Goal: Information Seeking & Learning: Find specific page/section

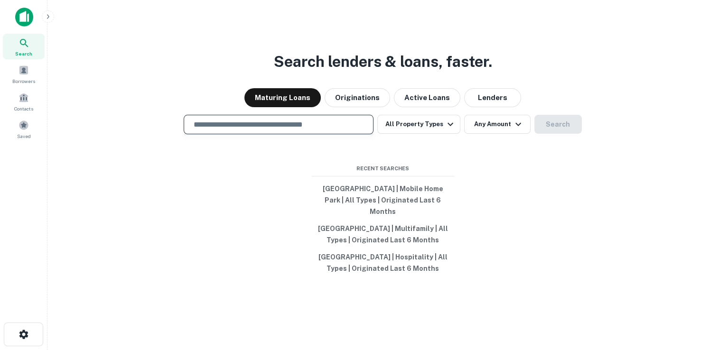
click at [275, 130] on input "text" at bounding box center [278, 124] width 181 height 11
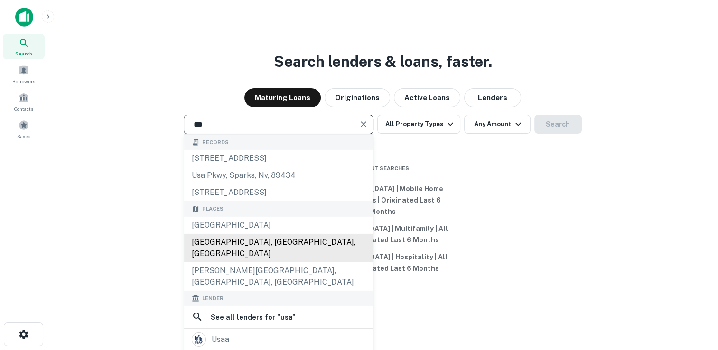
click at [196, 244] on div "[GEOGRAPHIC_DATA], [GEOGRAPHIC_DATA], [GEOGRAPHIC_DATA]" at bounding box center [278, 248] width 189 height 28
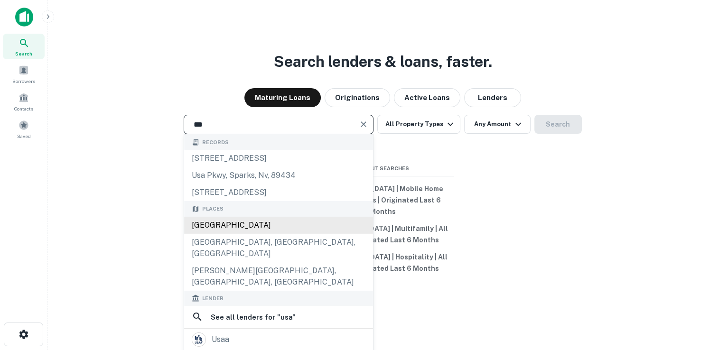
click at [195, 234] on div "[GEOGRAPHIC_DATA]" at bounding box center [278, 225] width 189 height 17
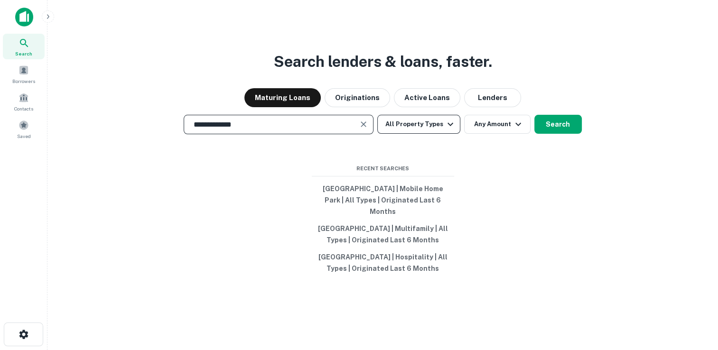
type input "**********"
click at [418, 134] on button "All Property Types" at bounding box center [418, 124] width 83 height 19
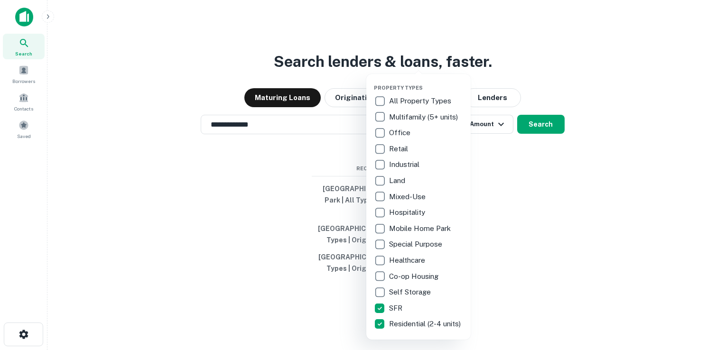
click at [518, 65] on div at bounding box center [362, 175] width 725 height 350
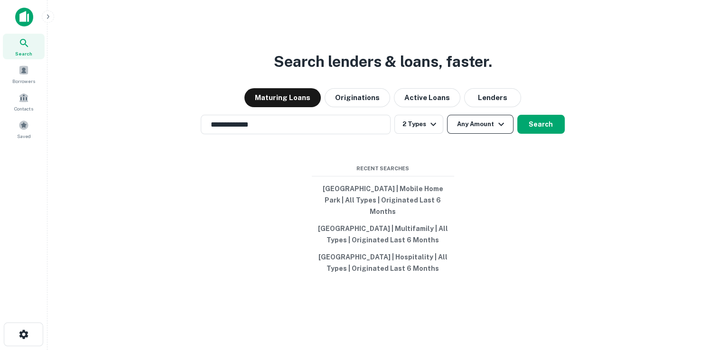
click at [489, 134] on button "Any Amount" at bounding box center [480, 124] width 66 height 19
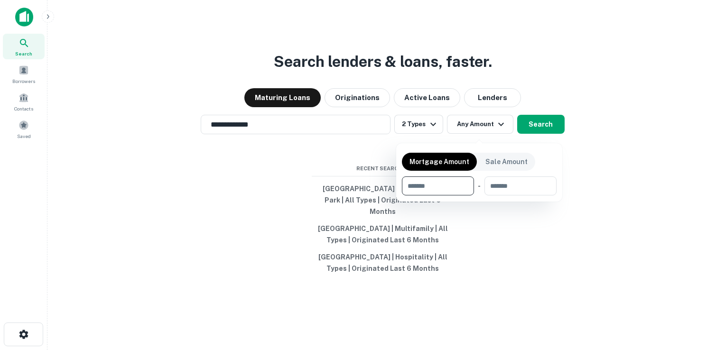
click at [444, 186] on input "number" at bounding box center [434, 185] width 65 height 19
type input "******"
click at [504, 185] on input "number" at bounding box center [521, 185] width 58 height 19
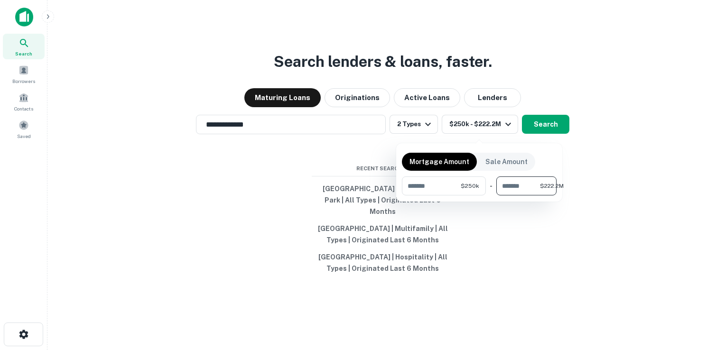
scroll to position [0, 1]
type input "**********"
click at [533, 134] on div at bounding box center [362, 175] width 725 height 350
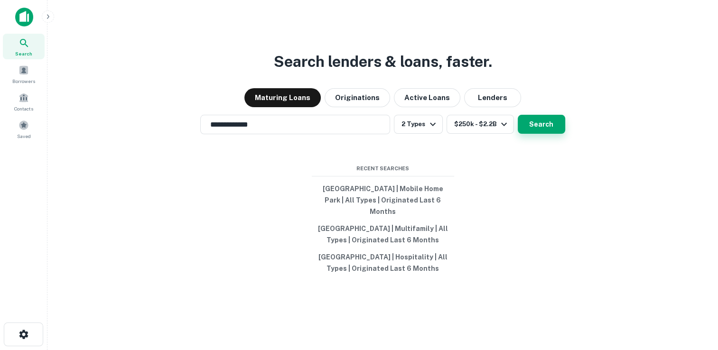
click at [544, 129] on button "Search" at bounding box center [541, 124] width 47 height 19
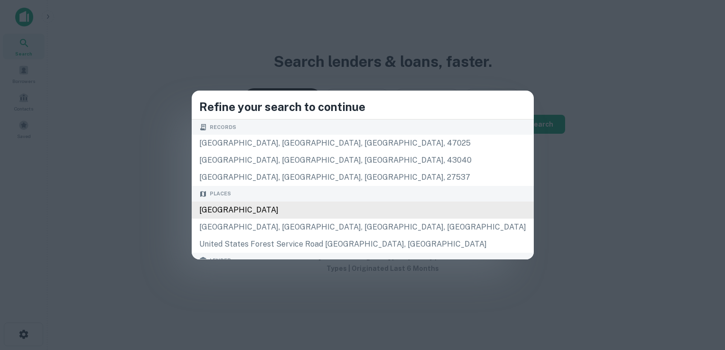
click at [263, 208] on div "[GEOGRAPHIC_DATA]" at bounding box center [363, 210] width 342 height 17
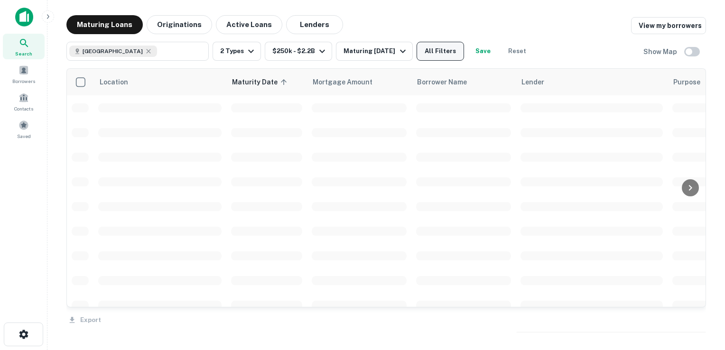
click at [438, 53] on button "All Filters" at bounding box center [440, 51] width 47 height 19
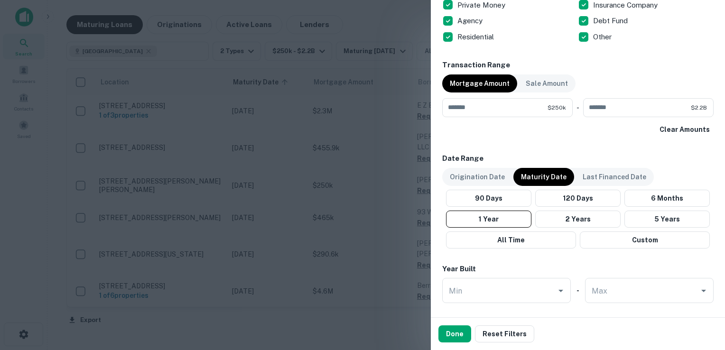
scroll to position [435, 0]
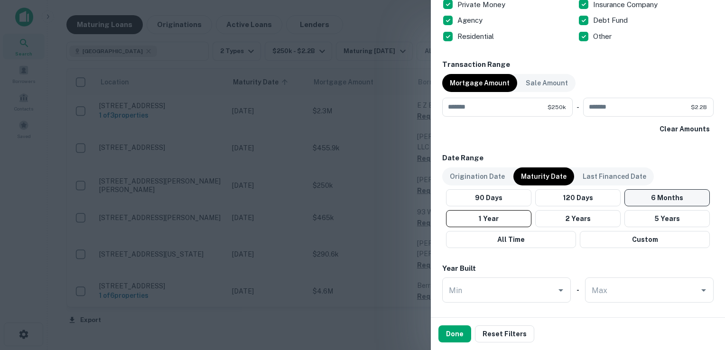
click at [657, 193] on button "6 Months" at bounding box center [666, 197] width 85 height 17
click at [448, 334] on button "Done" at bounding box center [454, 333] width 33 height 17
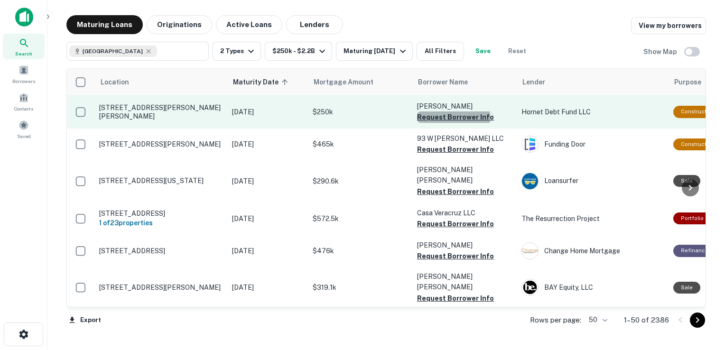
click at [453, 117] on button "Request Borrower Info" at bounding box center [455, 116] width 77 height 11
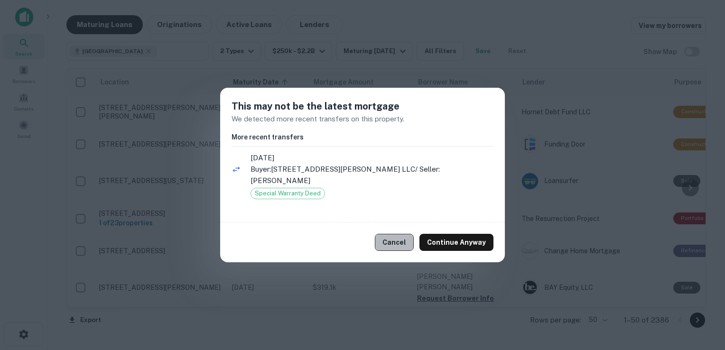
click at [402, 236] on button "Cancel" at bounding box center [394, 242] width 39 height 17
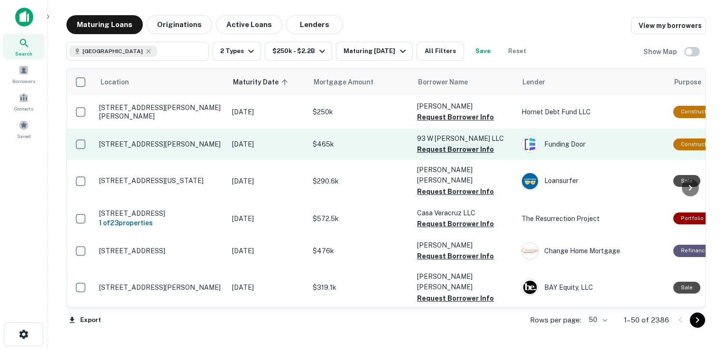
click at [449, 153] on button "Request Borrower Info" at bounding box center [455, 149] width 77 height 11
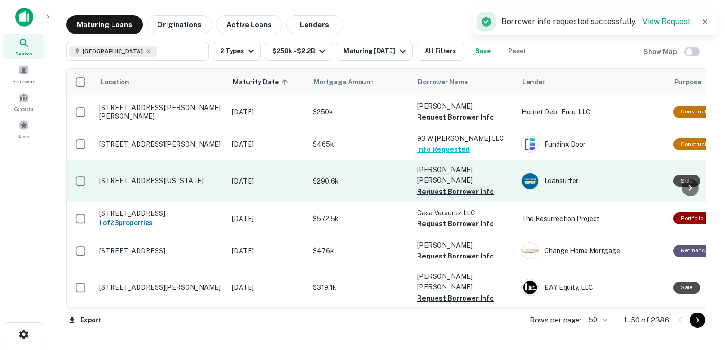
click at [444, 186] on button "Request Borrower Info" at bounding box center [455, 191] width 77 height 11
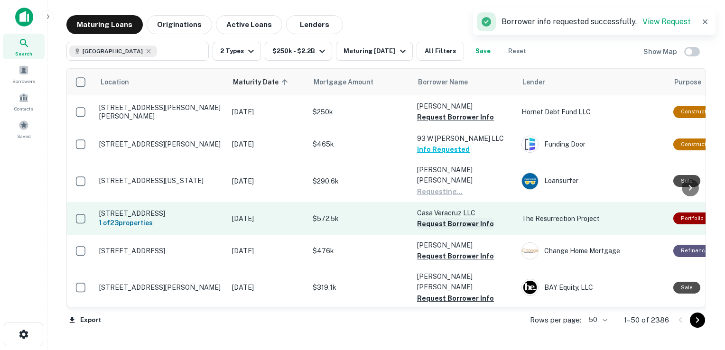
click at [442, 218] on button "Request Borrower Info" at bounding box center [455, 223] width 77 height 11
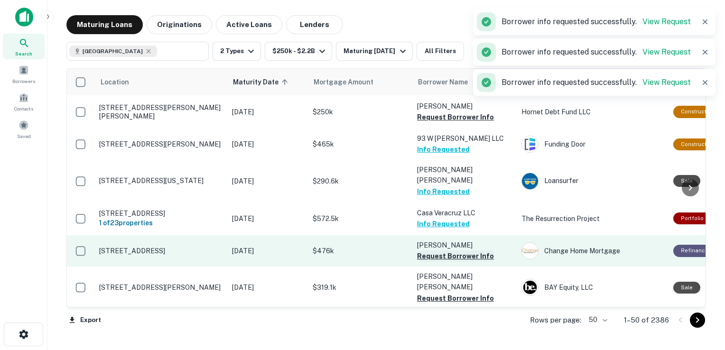
click at [445, 251] on button "Request Borrower Info" at bounding box center [455, 256] width 77 height 11
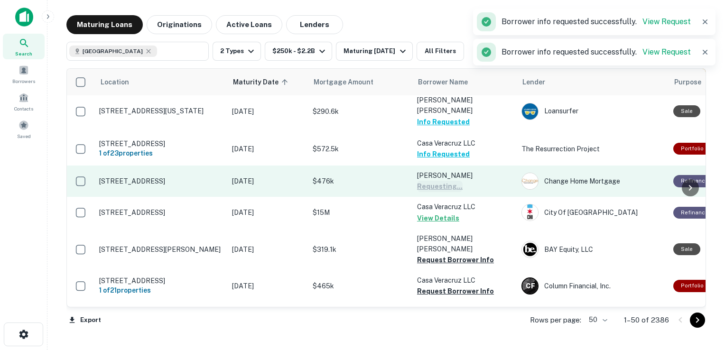
scroll to position [74, 0]
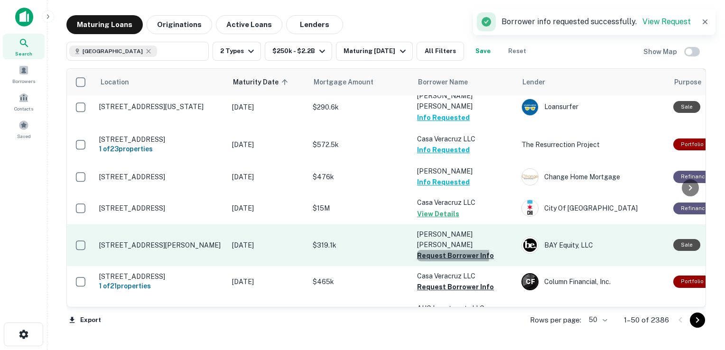
click at [433, 250] on button "Request Borrower Info" at bounding box center [455, 255] width 77 height 11
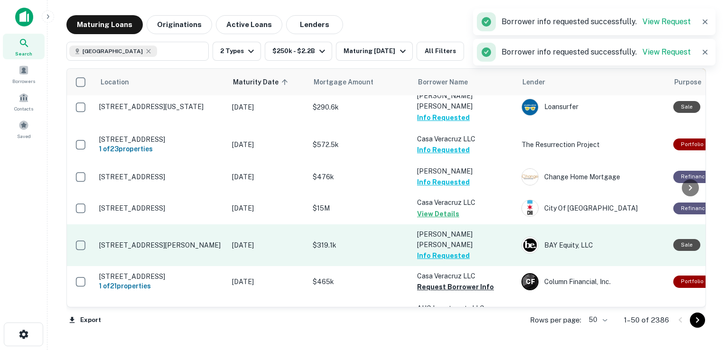
scroll to position [114, 0]
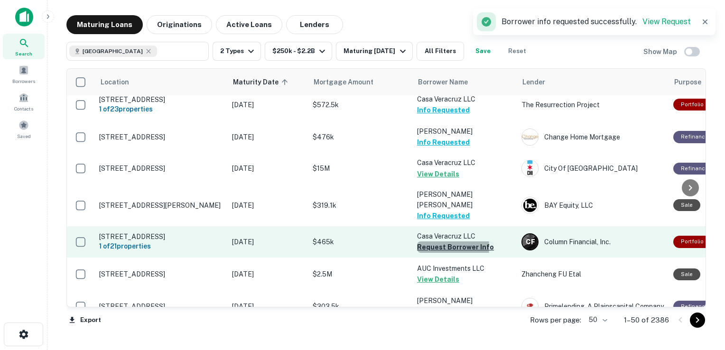
click at [437, 241] on button "Request Borrower Info" at bounding box center [455, 246] width 77 height 11
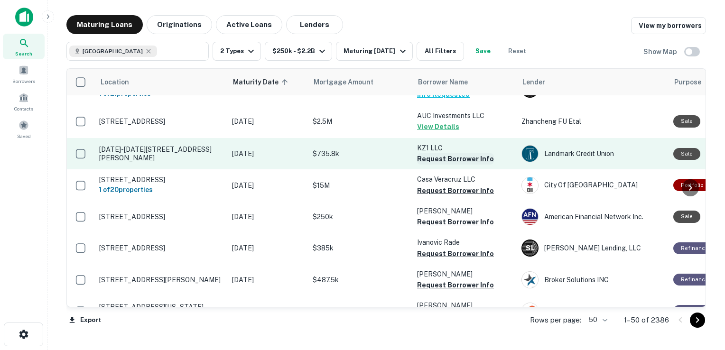
scroll to position [332, 0]
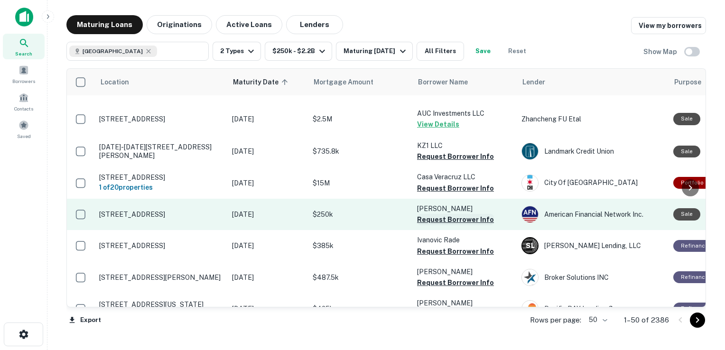
click at [448, 214] on button "Request Borrower Info" at bounding box center [455, 219] width 77 height 11
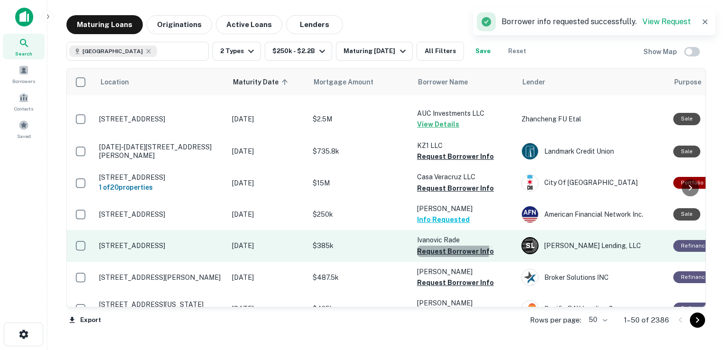
click at [438, 246] on button "Request Borrower Info" at bounding box center [455, 251] width 77 height 11
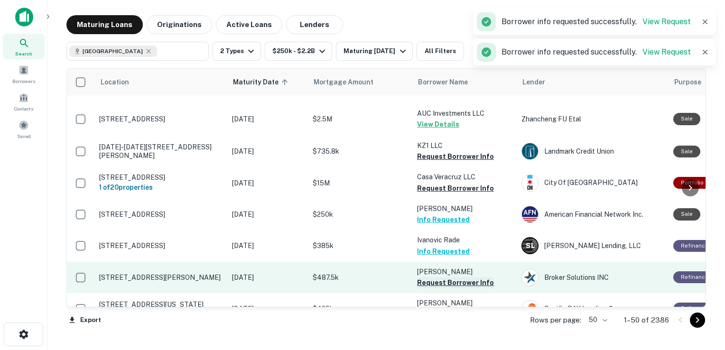
click at [441, 277] on button "Request Borrower Info" at bounding box center [455, 282] width 77 height 11
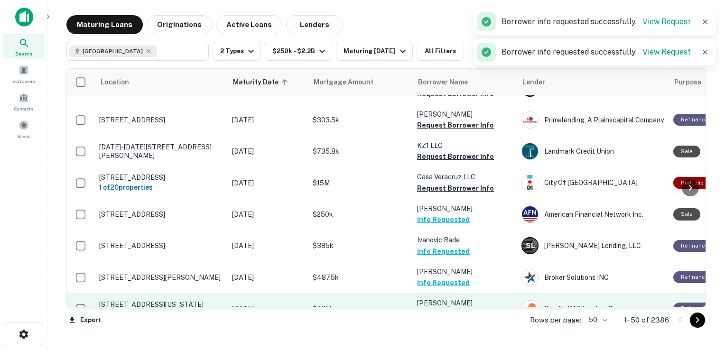
click at [446, 308] on button "Request Borrower Info" at bounding box center [455, 313] width 77 height 11
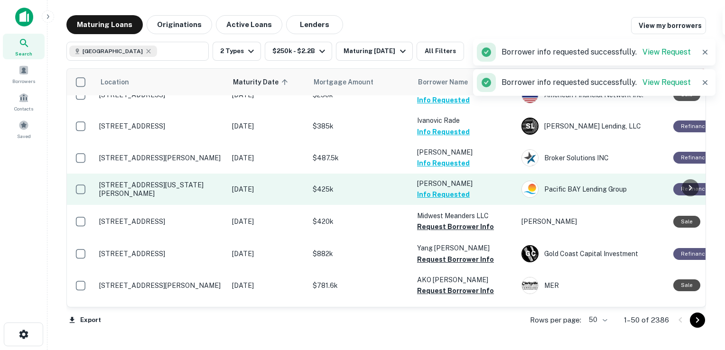
scroll to position [454, 0]
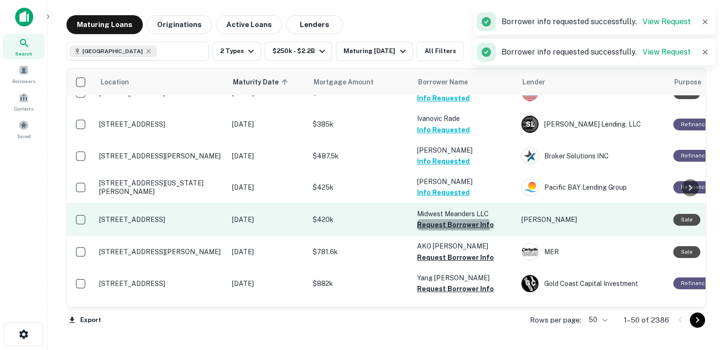
click at [439, 219] on button "Request Borrower Info" at bounding box center [455, 224] width 77 height 11
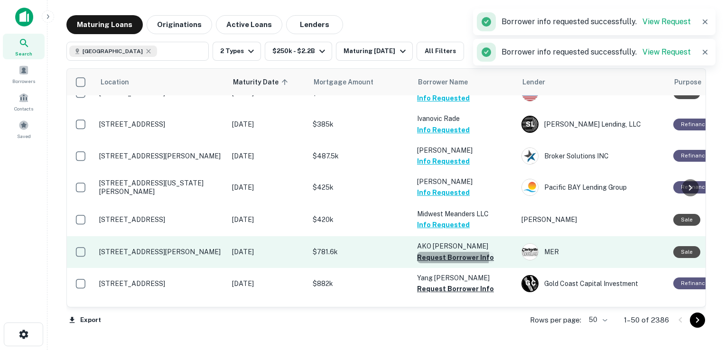
click at [440, 252] on button "Request Borrower Info" at bounding box center [455, 257] width 77 height 11
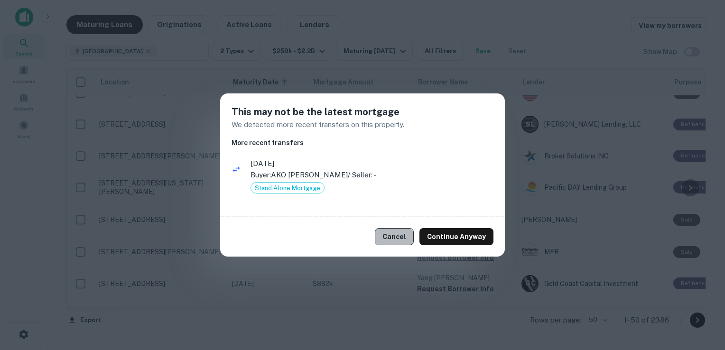
click at [397, 236] on button "Cancel" at bounding box center [394, 236] width 39 height 17
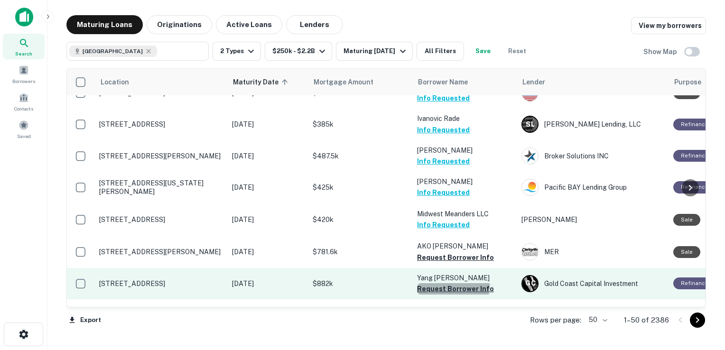
click at [444, 283] on button "Request Borrower Info" at bounding box center [455, 288] width 77 height 11
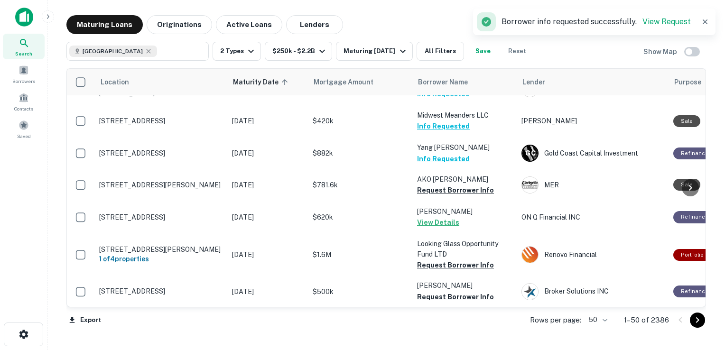
scroll to position [605, 0]
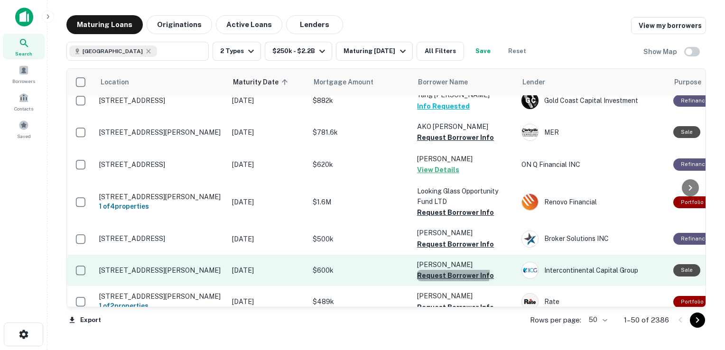
click at [436, 270] on button "Request Borrower Info" at bounding box center [455, 275] width 77 height 11
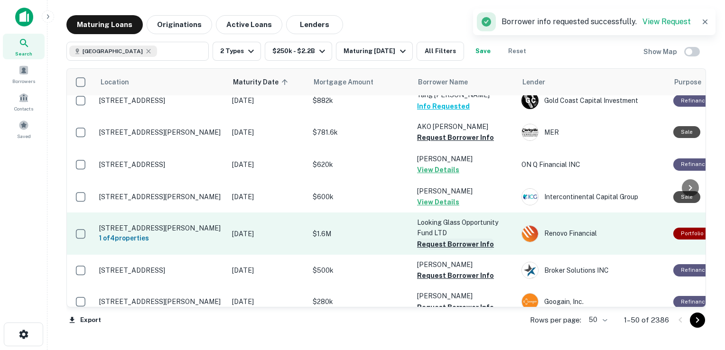
click at [436, 239] on button "Request Borrower Info" at bounding box center [455, 244] width 77 height 11
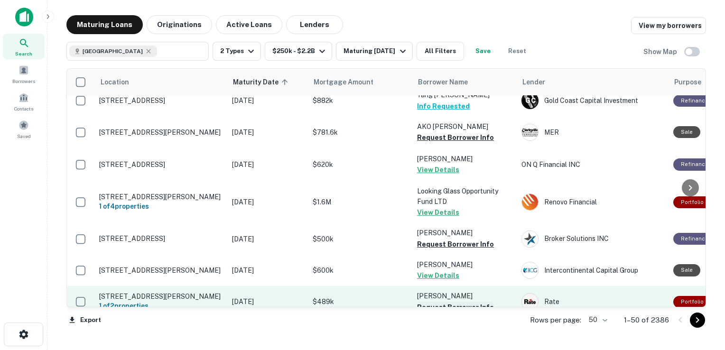
click at [436, 302] on button "Request Borrower Info" at bounding box center [455, 307] width 77 height 11
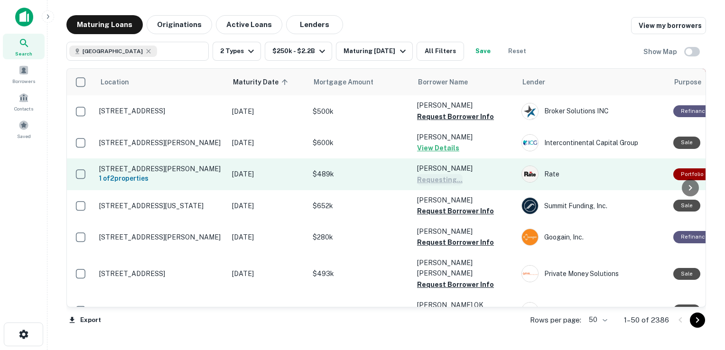
scroll to position [740, 0]
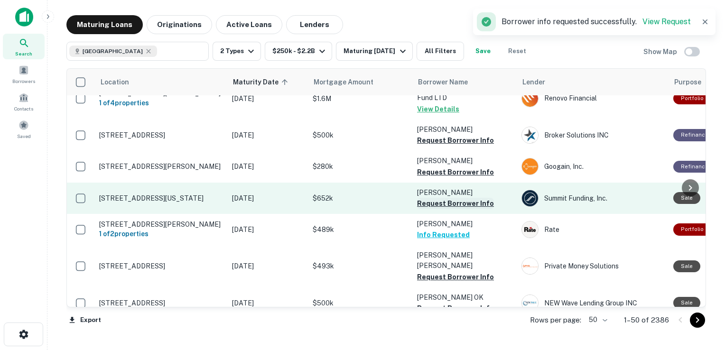
click at [448, 198] on button "Request Borrower Info" at bounding box center [455, 203] width 77 height 11
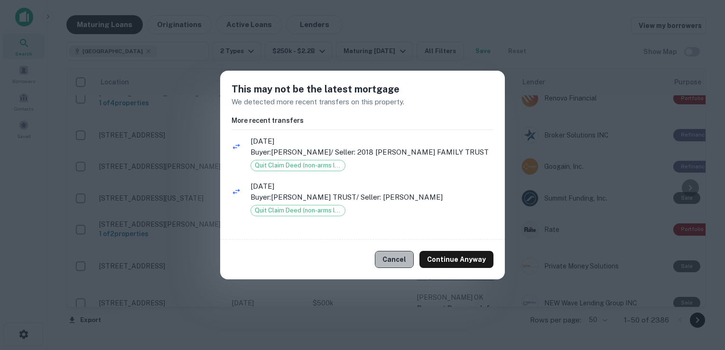
click at [401, 259] on button "Cancel" at bounding box center [394, 259] width 39 height 17
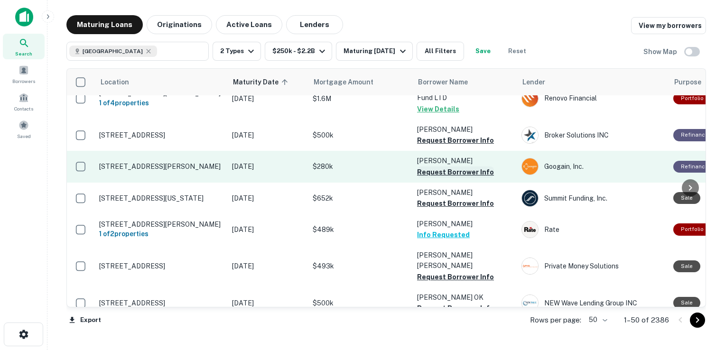
click at [444, 167] on button "Request Borrower Info" at bounding box center [455, 172] width 77 height 11
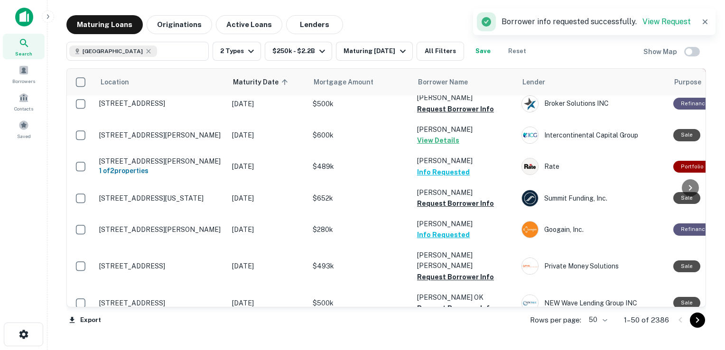
click at [446, 135] on button "View Details" at bounding box center [438, 140] width 42 height 11
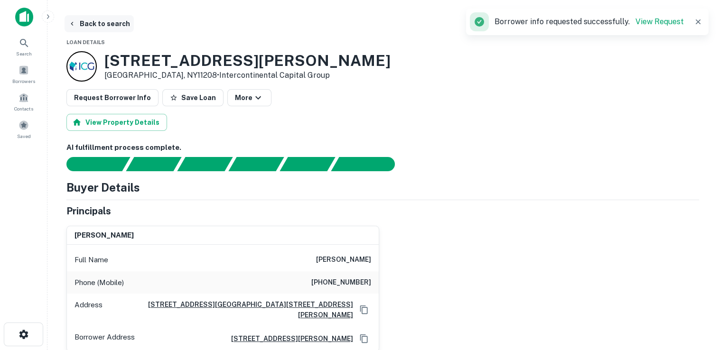
click at [101, 23] on button "Back to search" at bounding box center [99, 23] width 69 height 17
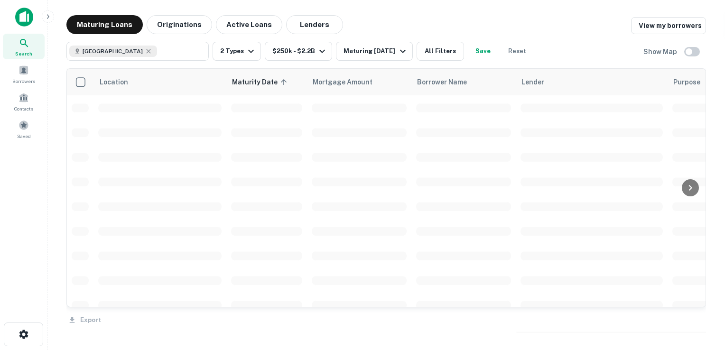
scroll to position [740, 0]
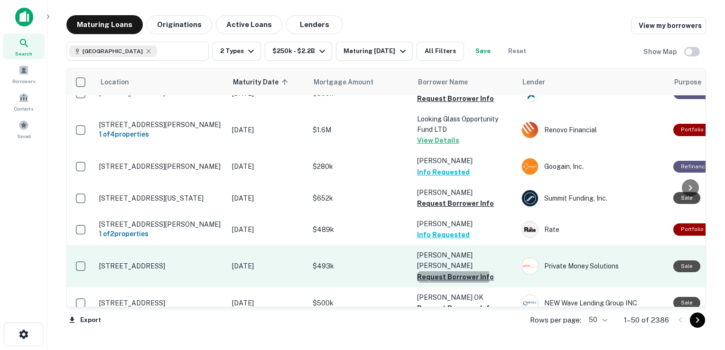
click at [451, 271] on button "Request Borrower Info" at bounding box center [455, 276] width 77 height 11
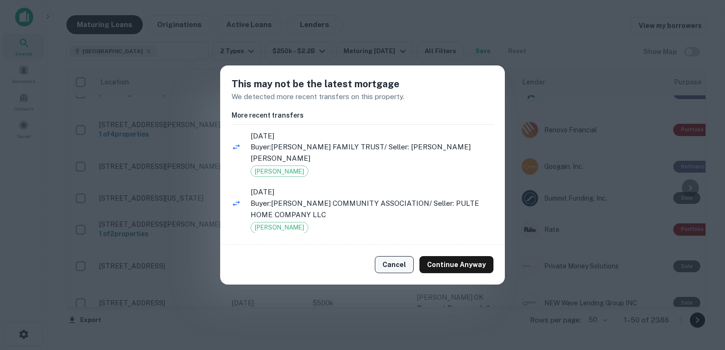
click at [397, 265] on button "Cancel" at bounding box center [394, 264] width 39 height 17
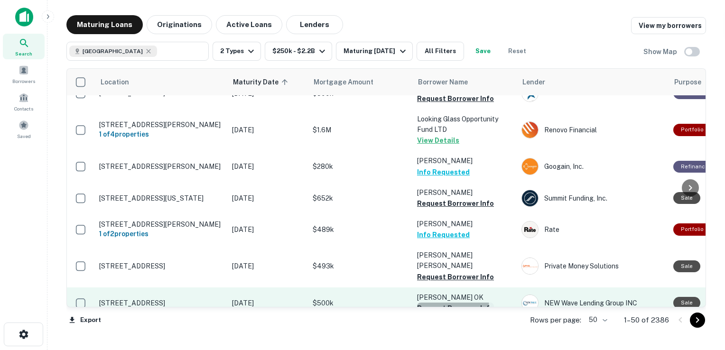
click at [432, 303] on button "Request Borrower Info" at bounding box center [455, 308] width 77 height 11
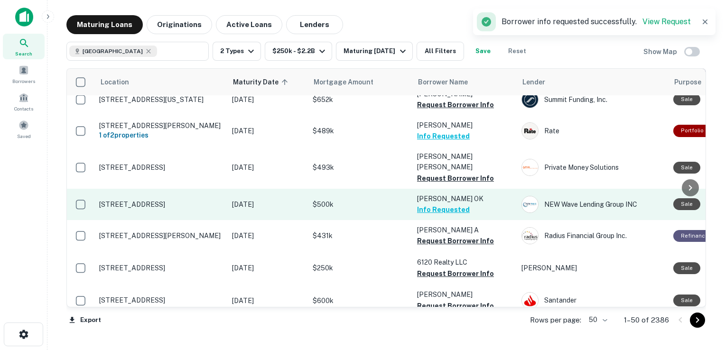
scroll to position [850, 0]
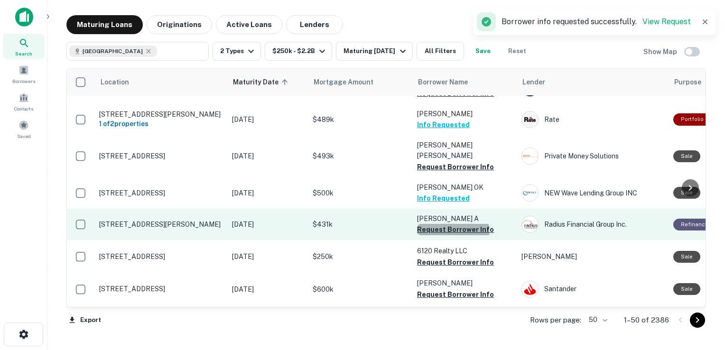
click at [442, 224] on button "Request Borrower Info" at bounding box center [455, 229] width 77 height 11
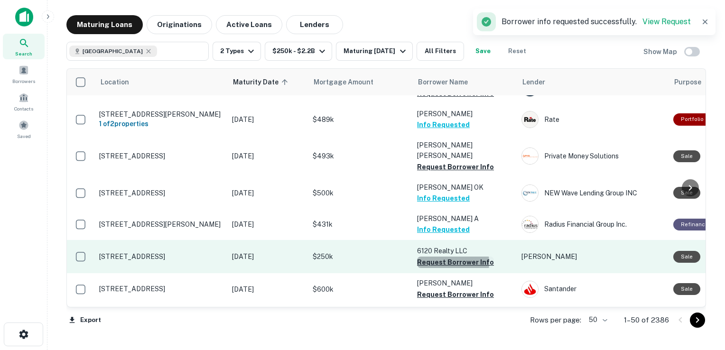
click at [442, 257] on button "Request Borrower Info" at bounding box center [455, 262] width 77 height 11
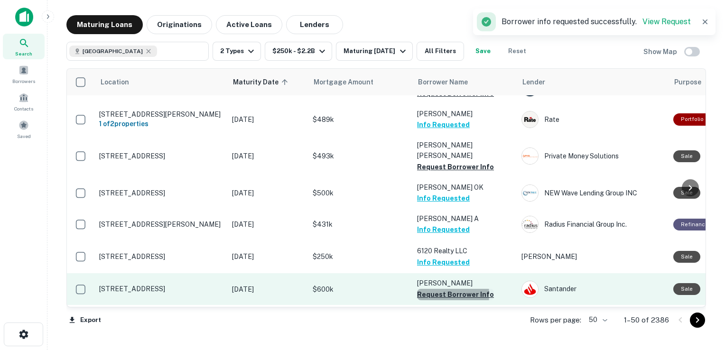
click at [435, 289] on button "Request Borrower Info" at bounding box center [455, 294] width 77 height 11
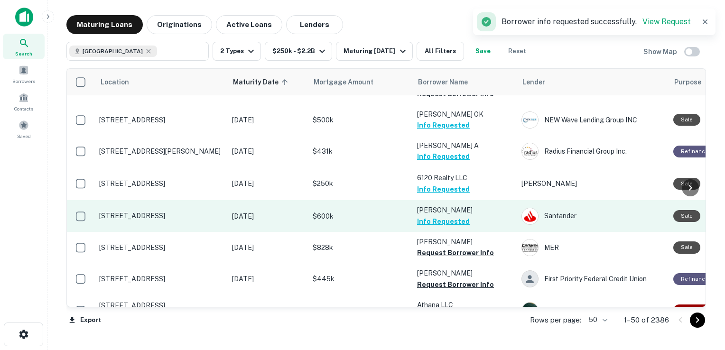
scroll to position [924, 0]
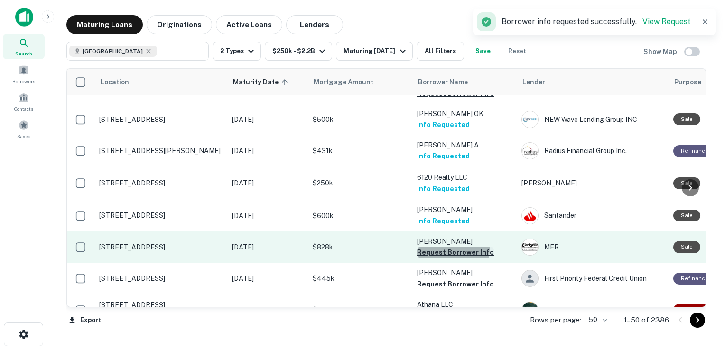
click at [437, 247] on button "Request Borrower Info" at bounding box center [455, 252] width 77 height 11
